Goal: Task Accomplishment & Management: Manage account settings

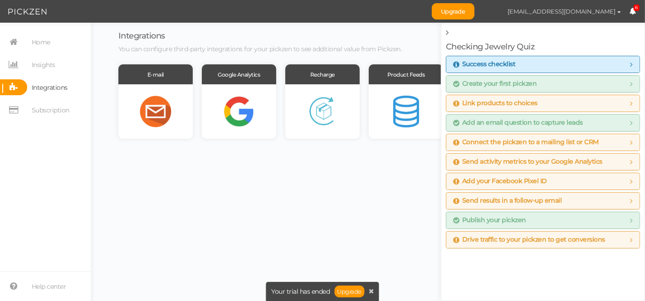
click at [550, 13] on span "[EMAIL_ADDRESS][DOMAIN_NAME]" at bounding box center [562, 11] width 108 height 7
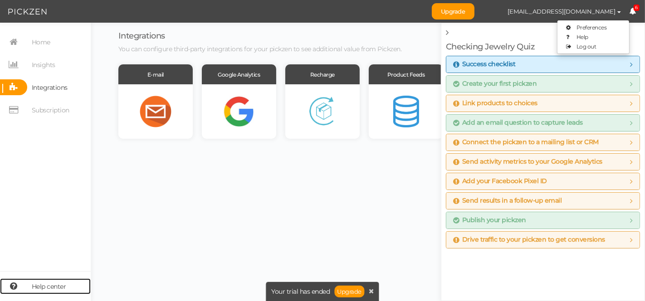
click at [49, 285] on span "Help center" at bounding box center [49, 286] width 34 height 15
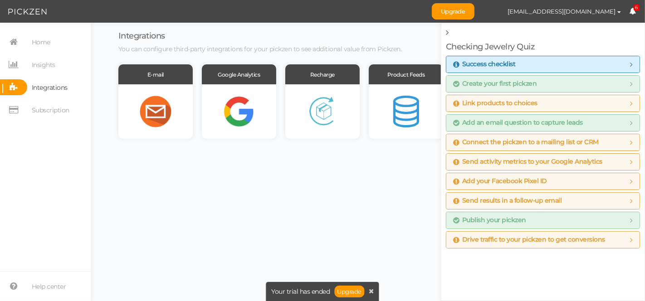
click at [393, 168] on body "Upgrade [EMAIL_ADDRESS][DOMAIN_NAME] Preferences Help Log out 6 × Close A wider…" at bounding box center [322, 150] width 645 height 301
click at [27, 39] on span "Home" at bounding box center [38, 42] width 23 height 16
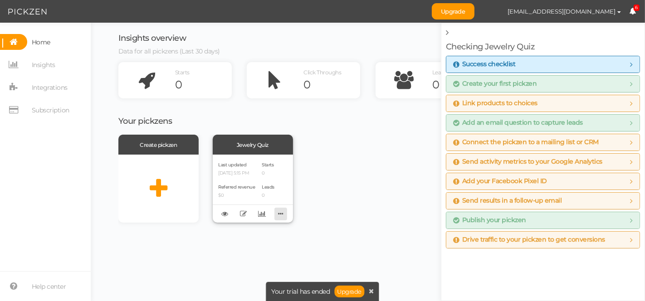
click at [281, 212] on icon at bounding box center [280, 214] width 13 height 14
click at [243, 173] on p "[DATE] 5:15 PM" at bounding box center [237, 174] width 37 height 6
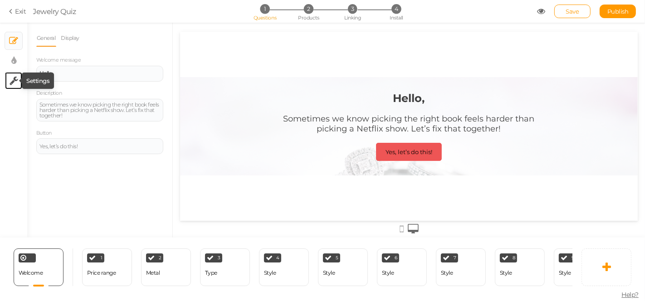
click at [15, 80] on icon at bounding box center [14, 80] width 9 height 9
select select "en"
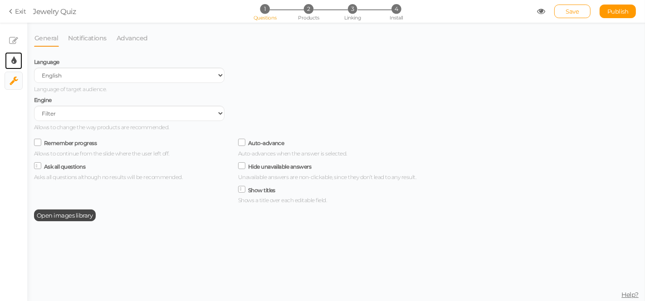
click at [7, 64] on link "× Display settings" at bounding box center [13, 60] width 17 height 17
select select "2"
select select "montserrat"
select select "fade"
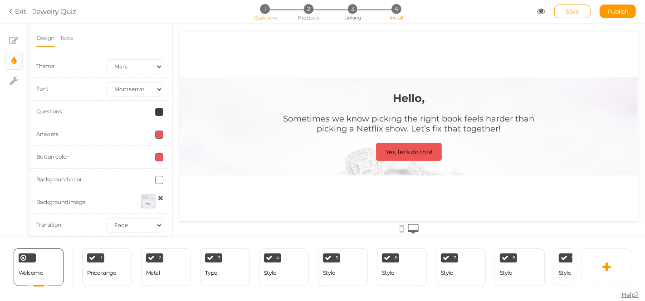
click at [387, 9] on li "4 Install" at bounding box center [396, 9] width 42 height 10
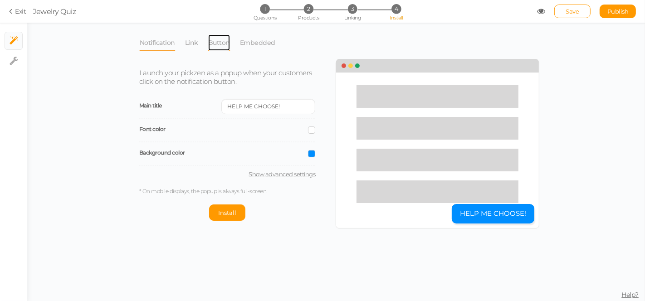
click at [214, 48] on link "Button" at bounding box center [219, 42] width 23 height 17
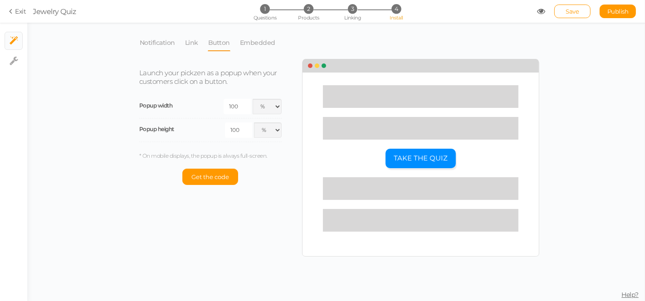
click at [178, 50] on li "Notification" at bounding box center [161, 42] width 45 height 17
click at [167, 50] on link "Notification" at bounding box center [157, 42] width 36 height 17
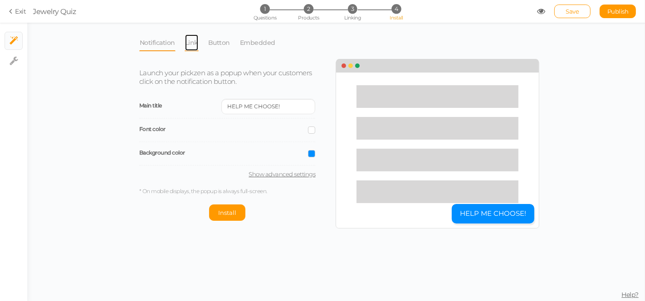
click at [189, 46] on link "Link" at bounding box center [192, 42] width 14 height 17
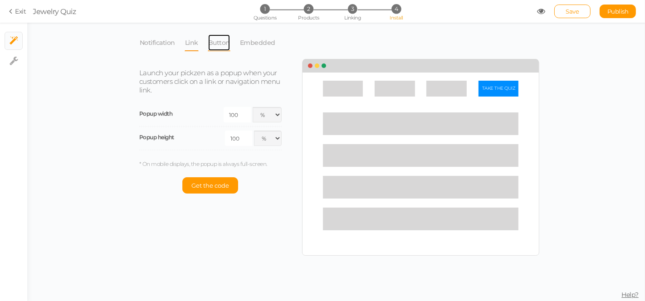
click at [218, 47] on link "Button" at bounding box center [219, 42] width 23 height 17
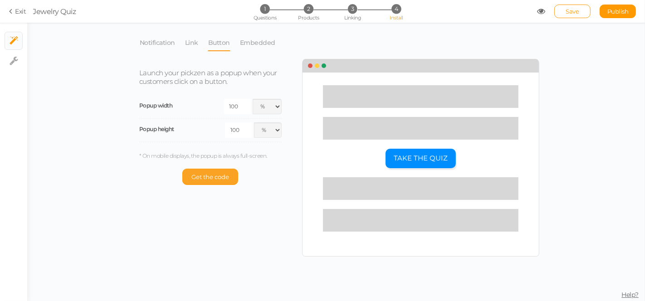
click at [218, 178] on span "Get the code" at bounding box center [210, 176] width 38 height 7
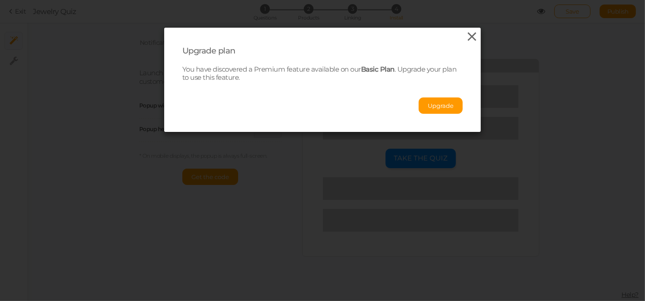
click at [474, 36] on icon at bounding box center [472, 37] width 13 height 14
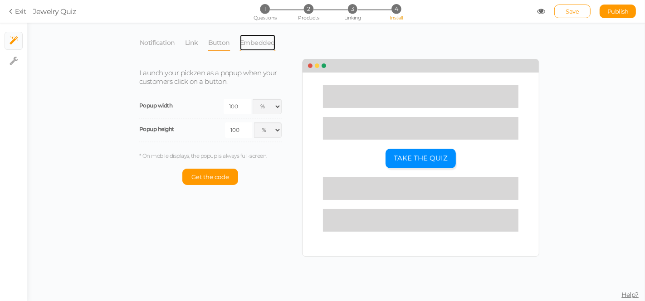
click at [252, 48] on link "Embedded" at bounding box center [258, 42] width 36 height 17
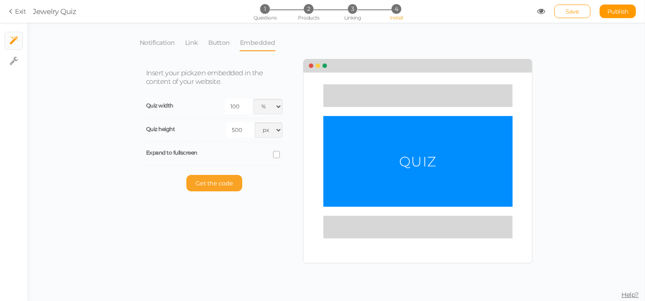
click at [225, 181] on span "Get the code" at bounding box center [215, 183] width 38 height 7
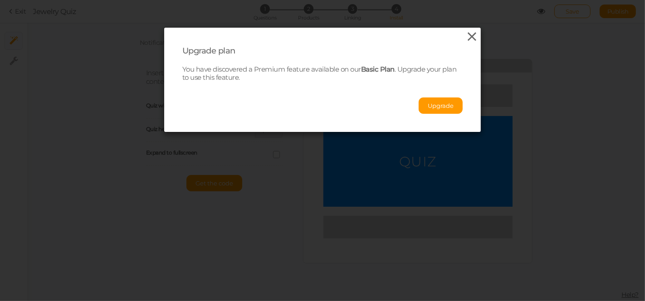
click at [469, 35] on icon at bounding box center [472, 37] width 13 height 14
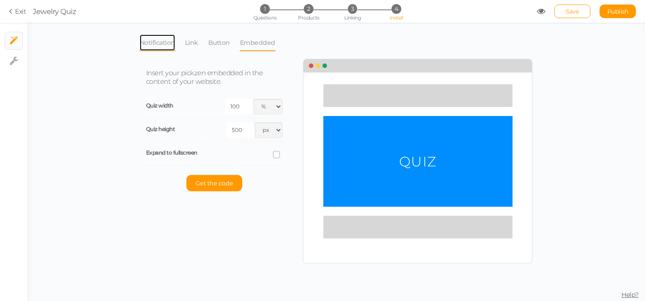
click at [165, 49] on link "Notification" at bounding box center [157, 42] width 36 height 17
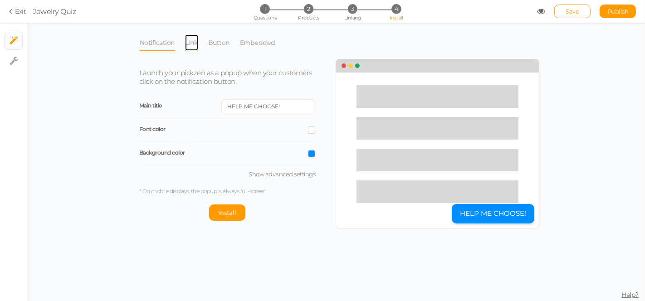
click at [188, 49] on link "Link" at bounding box center [192, 42] width 14 height 17
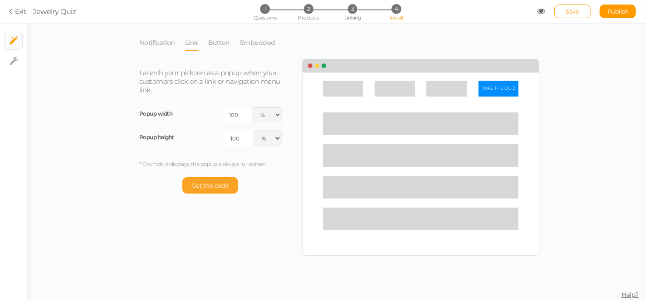
click at [222, 190] on button "Get the code" at bounding box center [210, 185] width 56 height 16
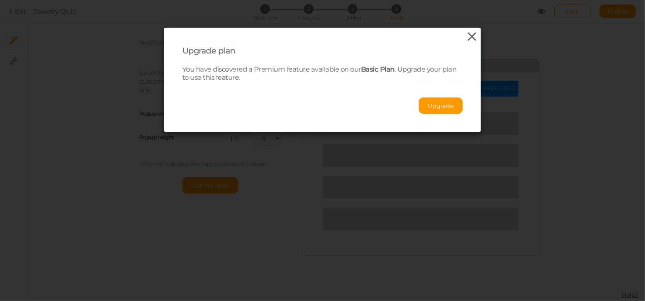
click at [469, 33] on icon at bounding box center [472, 37] width 13 height 14
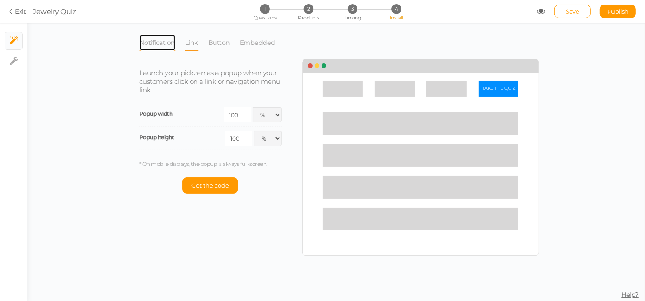
click at [151, 46] on link "Notification" at bounding box center [157, 42] width 36 height 17
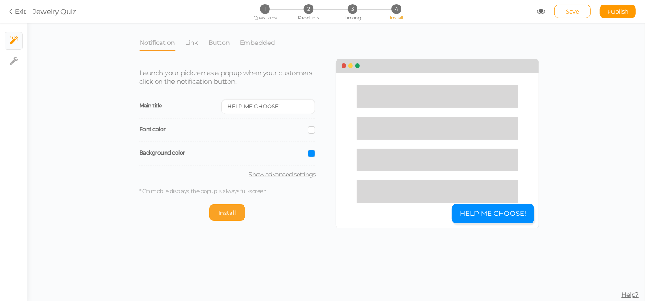
click at [228, 216] on button "Install" at bounding box center [227, 213] width 36 height 16
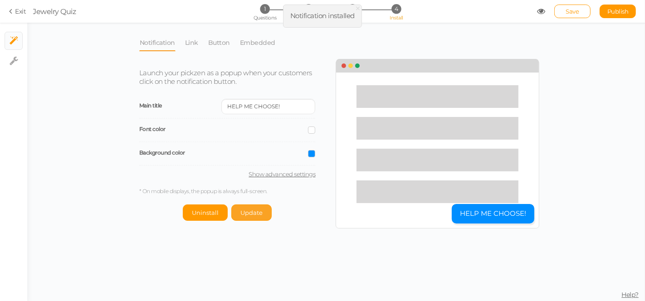
click at [257, 211] on span "Update" at bounding box center [251, 212] width 22 height 7
click at [474, 211] on button "HELP ME CHOOSE!" at bounding box center [493, 214] width 83 height 20
click at [563, 10] on link "Save" at bounding box center [572, 12] width 36 height 14
click at [305, 174] on link "Show advanced settings" at bounding box center [227, 174] width 176 height 7
select select "pct"
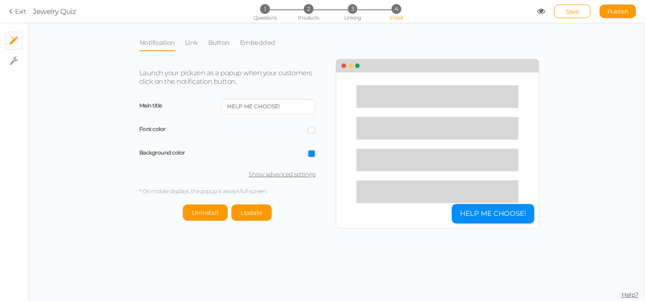
select select "pct"
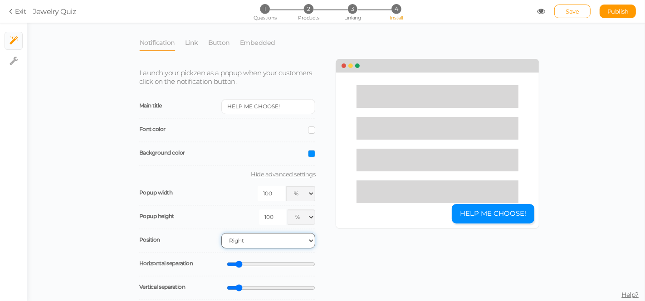
click at [299, 243] on select "Right Left" at bounding box center [268, 240] width 94 height 15
select select "bl"
click at [221, 233] on select "Right Left" at bounding box center [268, 240] width 94 height 15
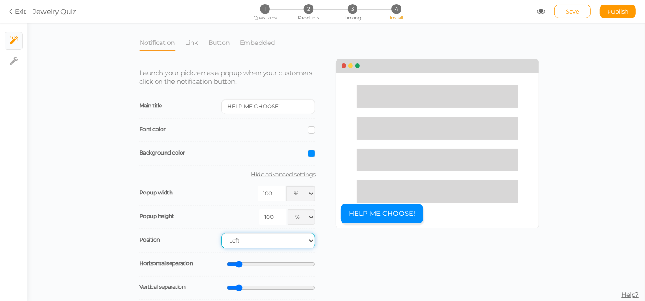
scroll to position [117, 0]
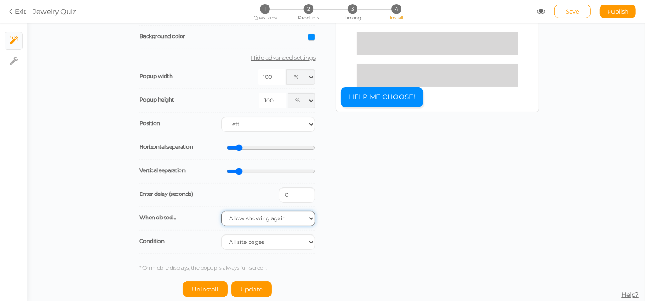
click at [265, 216] on select "Allow showing again Don’t show again Don’t show again during the session Don’t …" at bounding box center [268, 218] width 94 height 15
click at [354, 205] on div "Launch your pickzen as a popup when your customers click on the notification bu…" at bounding box center [335, 120] width 407 height 354
click at [299, 248] on select "All site pages The URL includes It is the homepage" at bounding box center [268, 242] width 94 height 15
click at [221, 235] on select "All site pages The URL includes It is the homepage" at bounding box center [268, 242] width 94 height 15
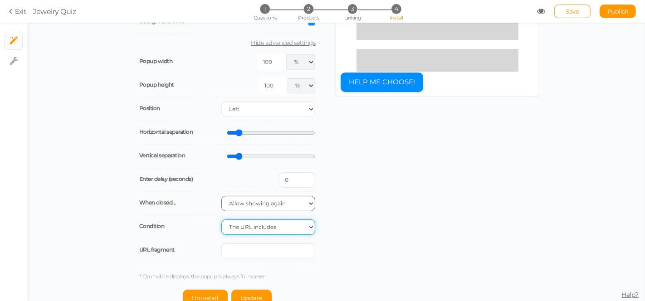
scroll to position [140, 0]
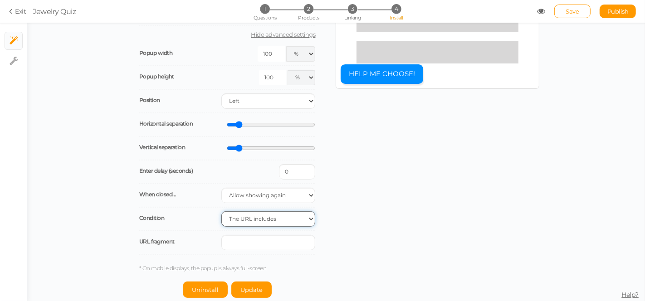
click at [243, 225] on select "All site pages The URL includes It is the homepage" at bounding box center [268, 218] width 94 height 15
click at [221, 227] on select "All site pages The URL includes It is the homepage" at bounding box center [268, 218] width 94 height 15
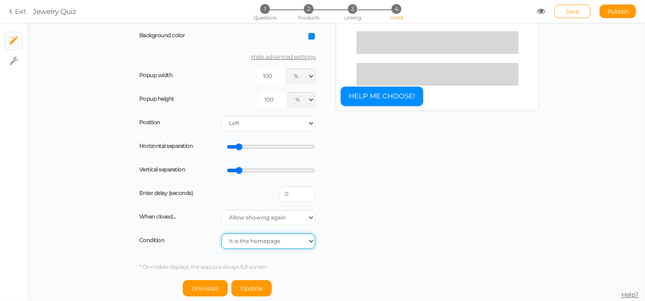
scroll to position [117, 0]
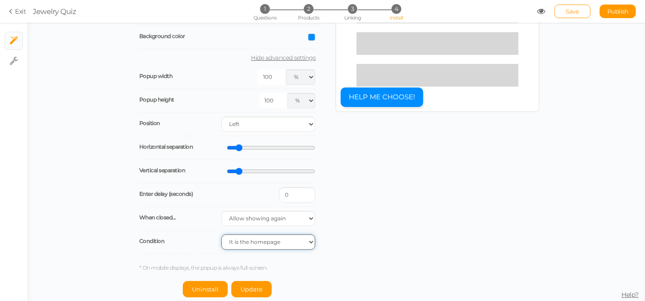
click at [249, 239] on select "All site pages The URL includes It is the homepage" at bounding box center [268, 242] width 94 height 15
select select "url-any"
click at [221, 235] on select "All site pages The URL includes It is the homepage" at bounding box center [268, 242] width 94 height 15
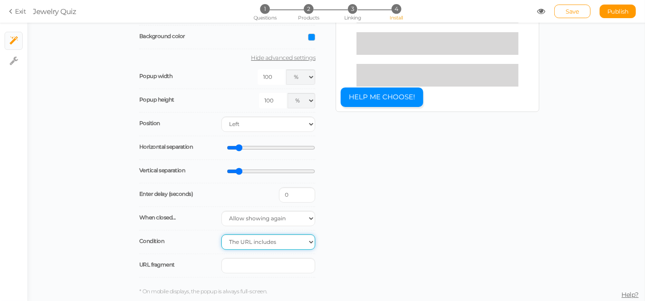
scroll to position [140, 0]
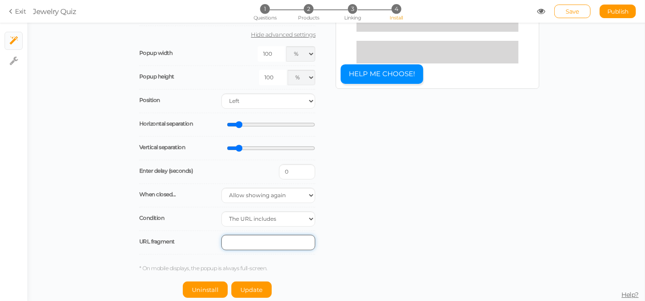
click at [248, 249] on input "text" at bounding box center [268, 242] width 94 height 15
paste input "[URL][DOMAIN_NAME]"
type input "[URL][DOMAIN_NAME]"
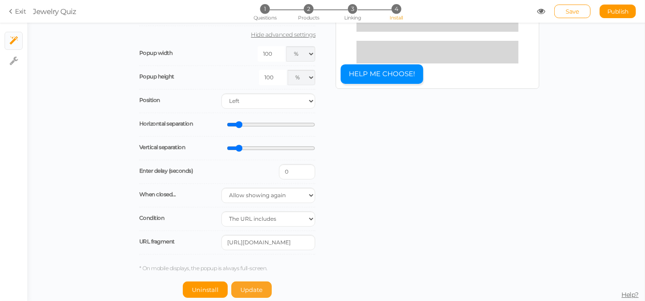
click at [248, 284] on button "Update" at bounding box center [251, 290] width 40 height 16
click at [571, 13] on span "Save" at bounding box center [572, 11] width 13 height 7
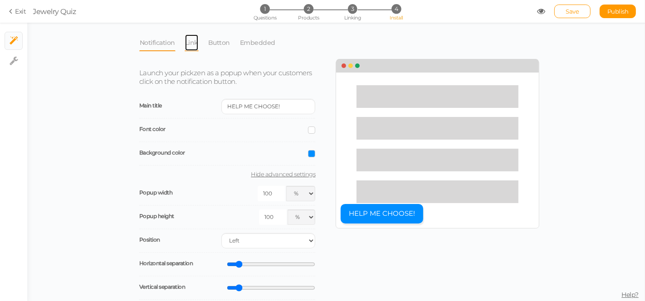
click at [193, 48] on link "Link" at bounding box center [192, 42] width 14 height 17
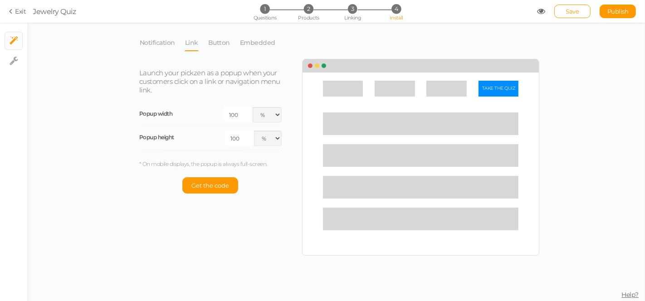
click at [228, 46] on li "Button" at bounding box center [224, 42] width 32 height 17
click at [209, 46] on link "Button" at bounding box center [219, 42] width 23 height 17
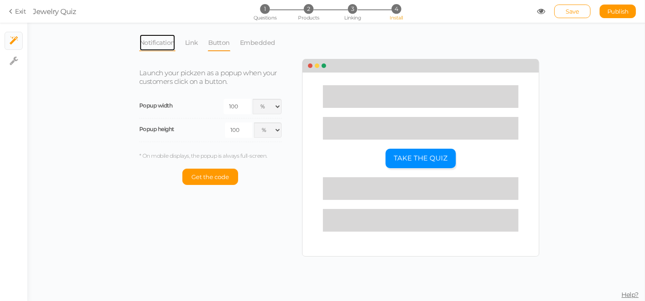
click at [159, 40] on link "Notification" at bounding box center [157, 42] width 36 height 17
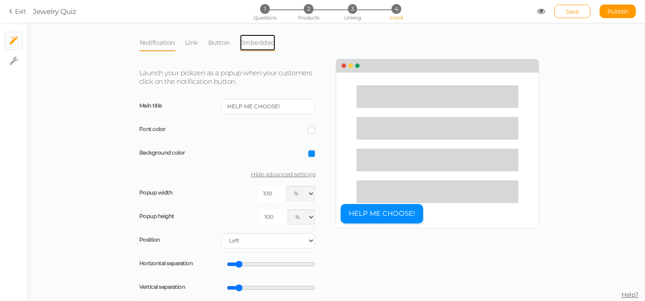
click at [240, 47] on link "Embedded" at bounding box center [258, 42] width 36 height 17
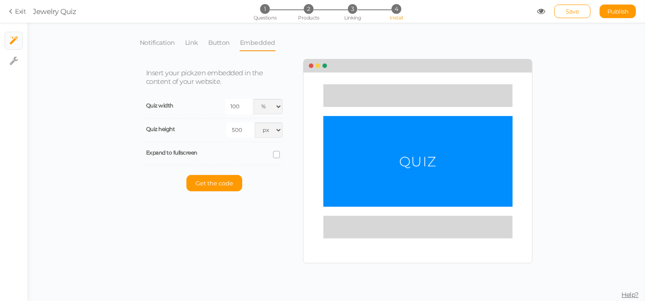
click at [198, 47] on li "Link" at bounding box center [196, 42] width 23 height 17
click at [212, 46] on link "Button" at bounding box center [219, 42] width 23 height 17
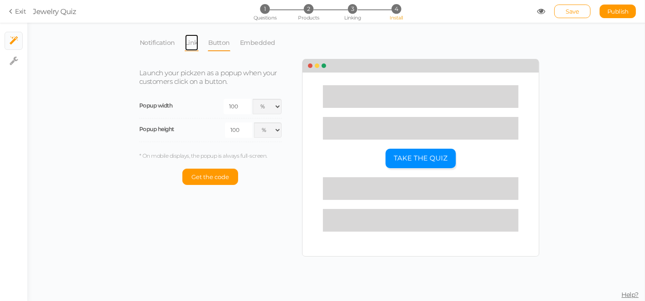
click at [185, 44] on link "Link" at bounding box center [192, 42] width 14 height 17
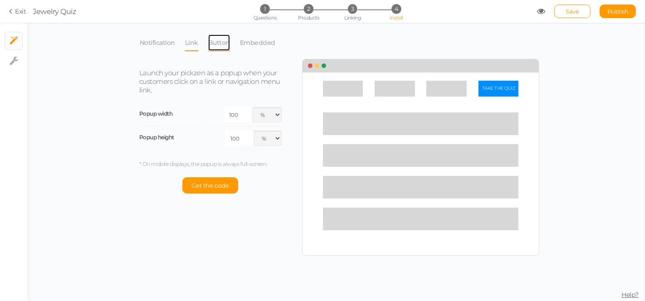
click at [210, 42] on link "Button" at bounding box center [219, 42] width 23 height 17
